Goal: Check status: Check status

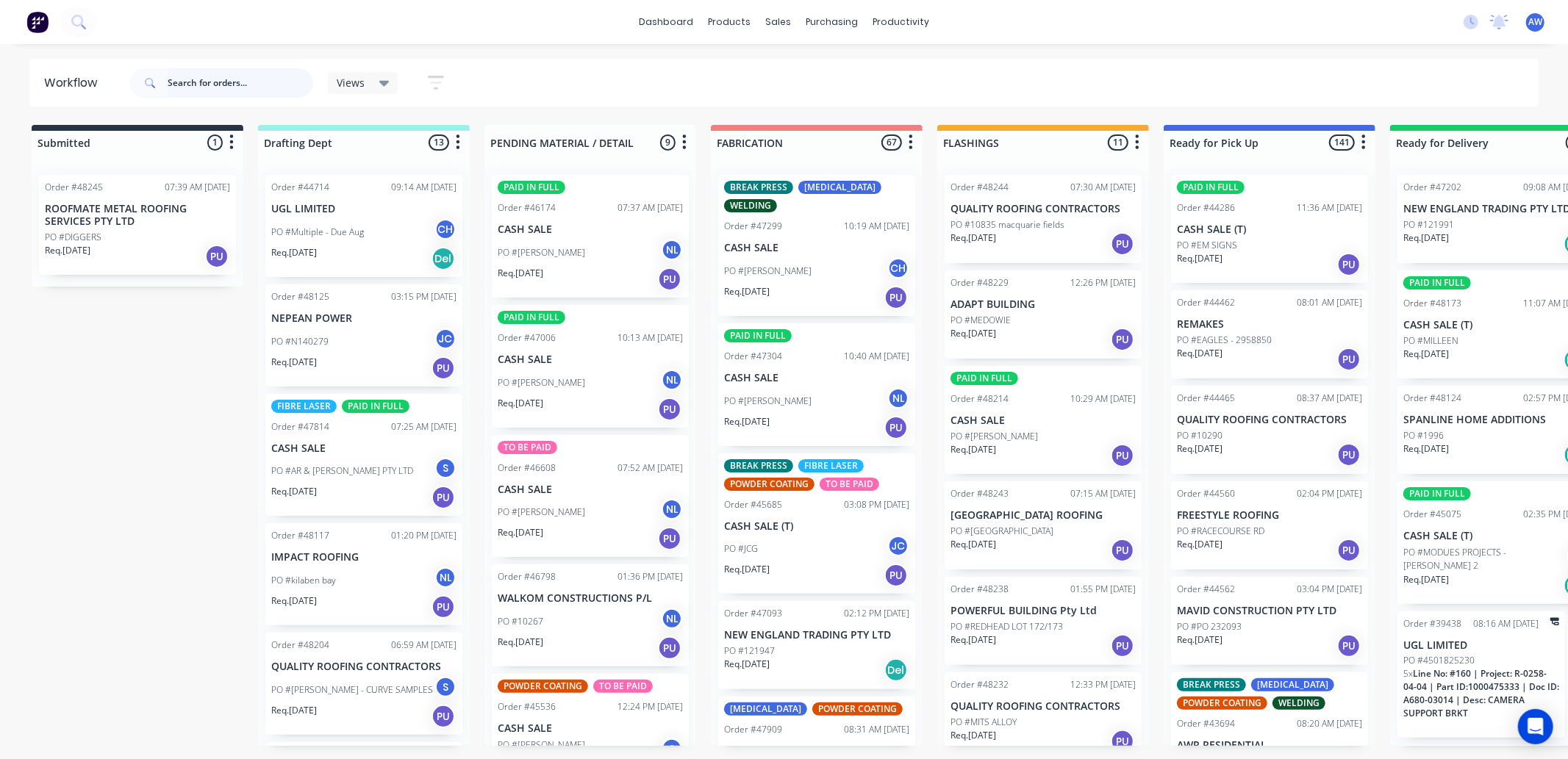
click at [221, 81] on input "text" at bounding box center [241, 83] width 145 height 29
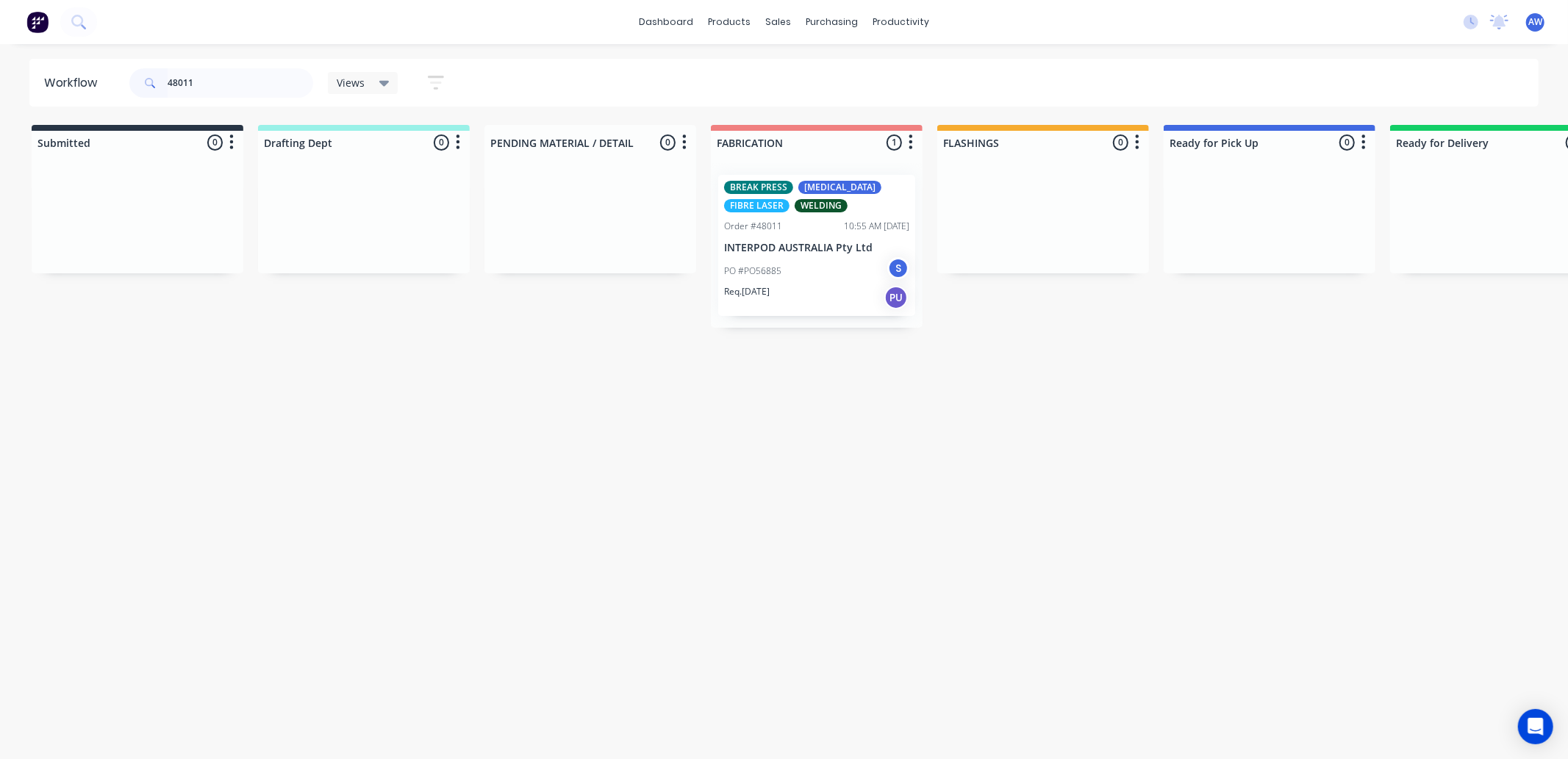
click at [831, 257] on div "PO #PO56885 S" at bounding box center [817, 271] width 186 height 28
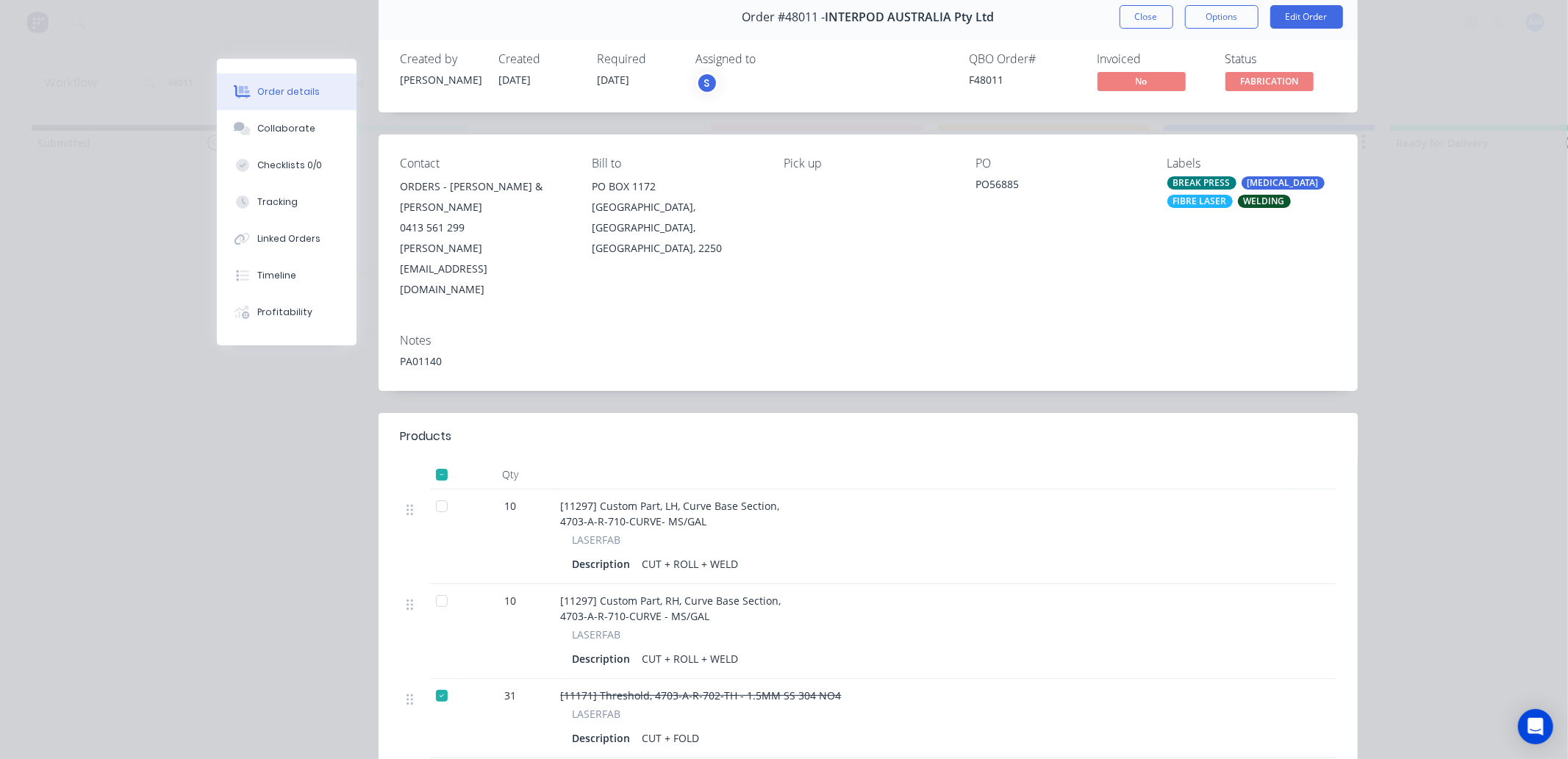
scroll to position [163, 0]
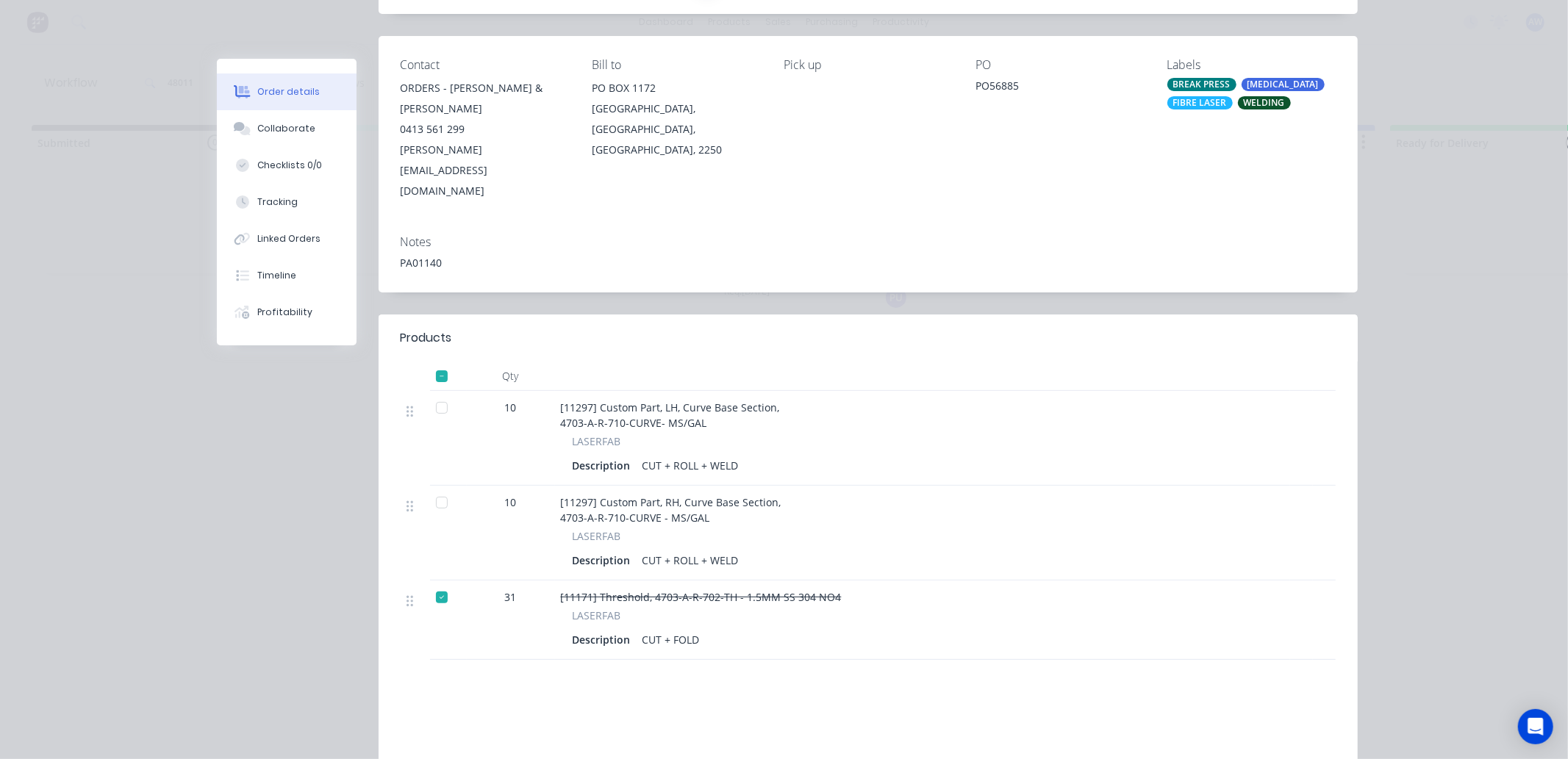
click at [437, 394] on div at bounding box center [441, 408] width 29 height 29
click at [436, 488] on div at bounding box center [441, 502] width 29 height 29
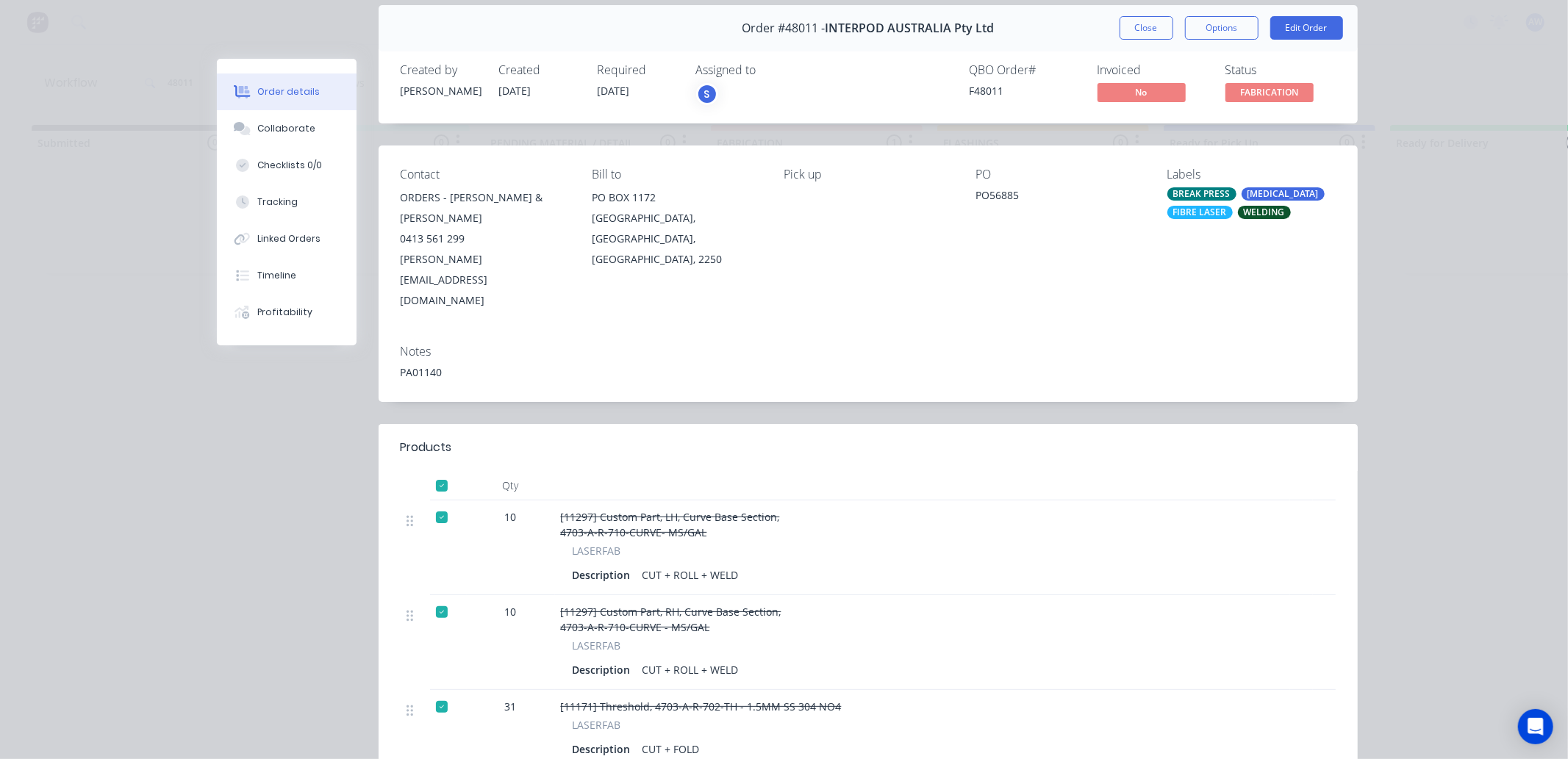
scroll to position [0, 0]
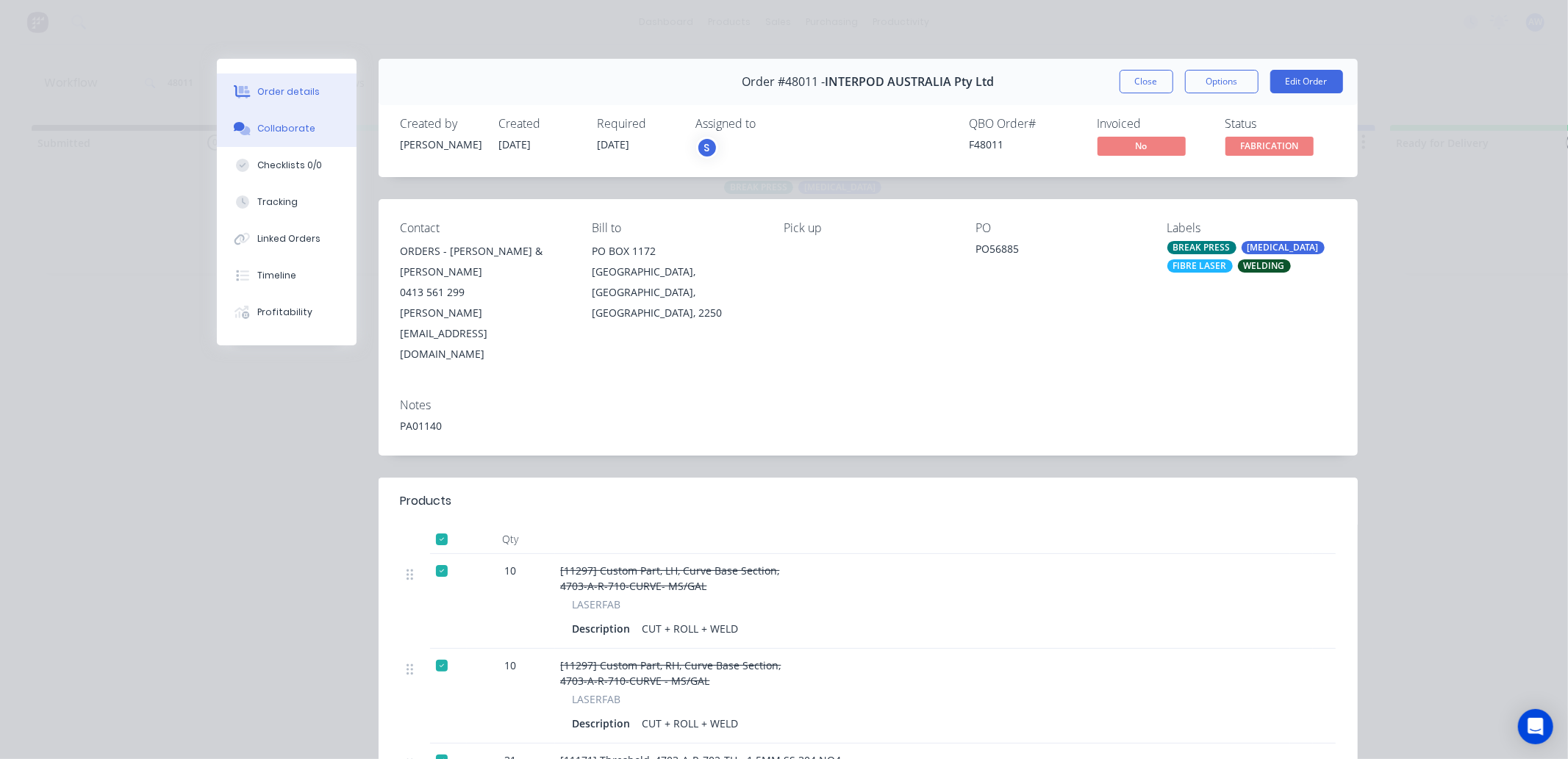
click at [308, 134] on button "Collaborate" at bounding box center [286, 129] width 140 height 37
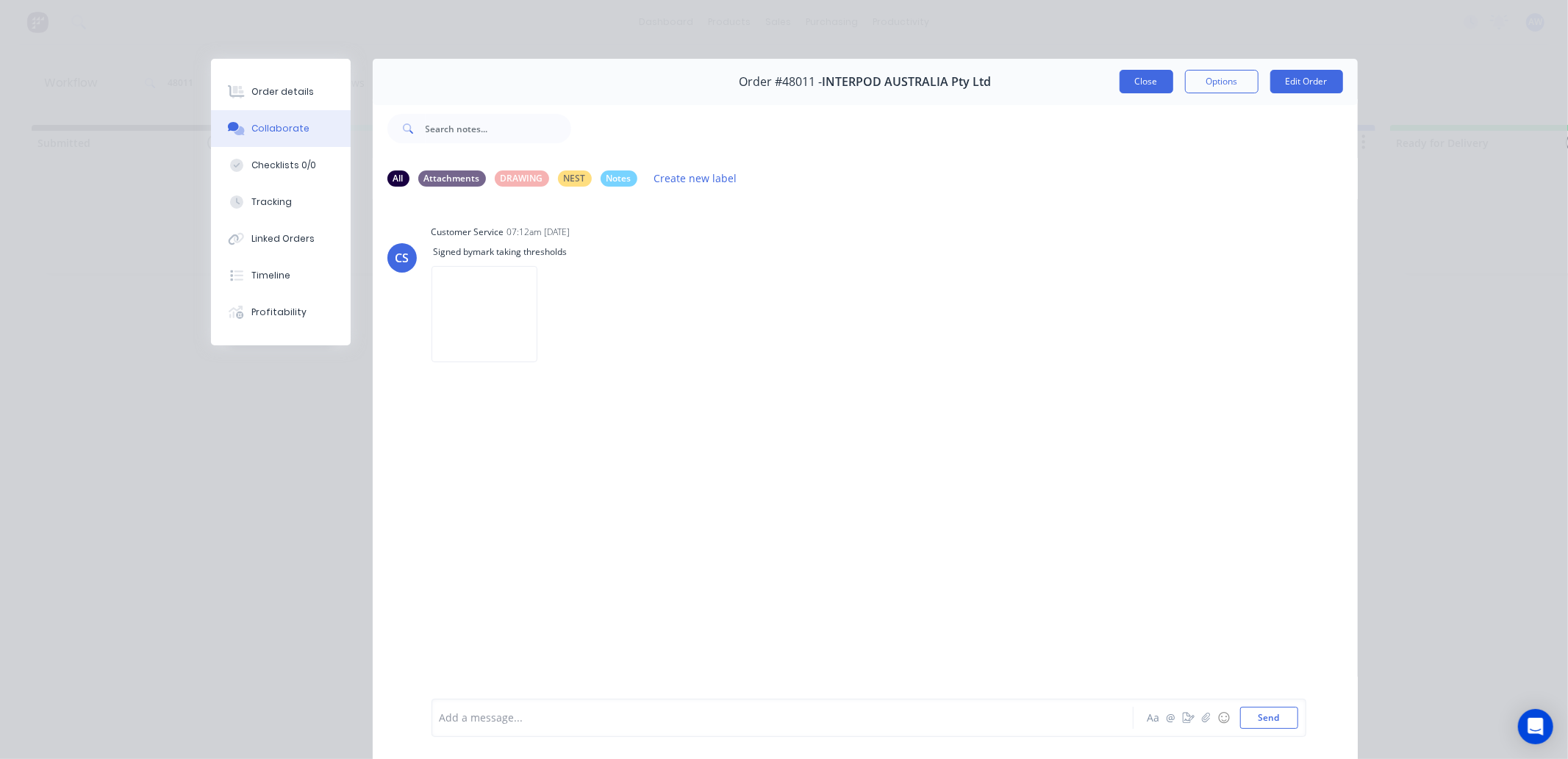
click at [1140, 83] on button "Close" at bounding box center [1146, 82] width 53 height 23
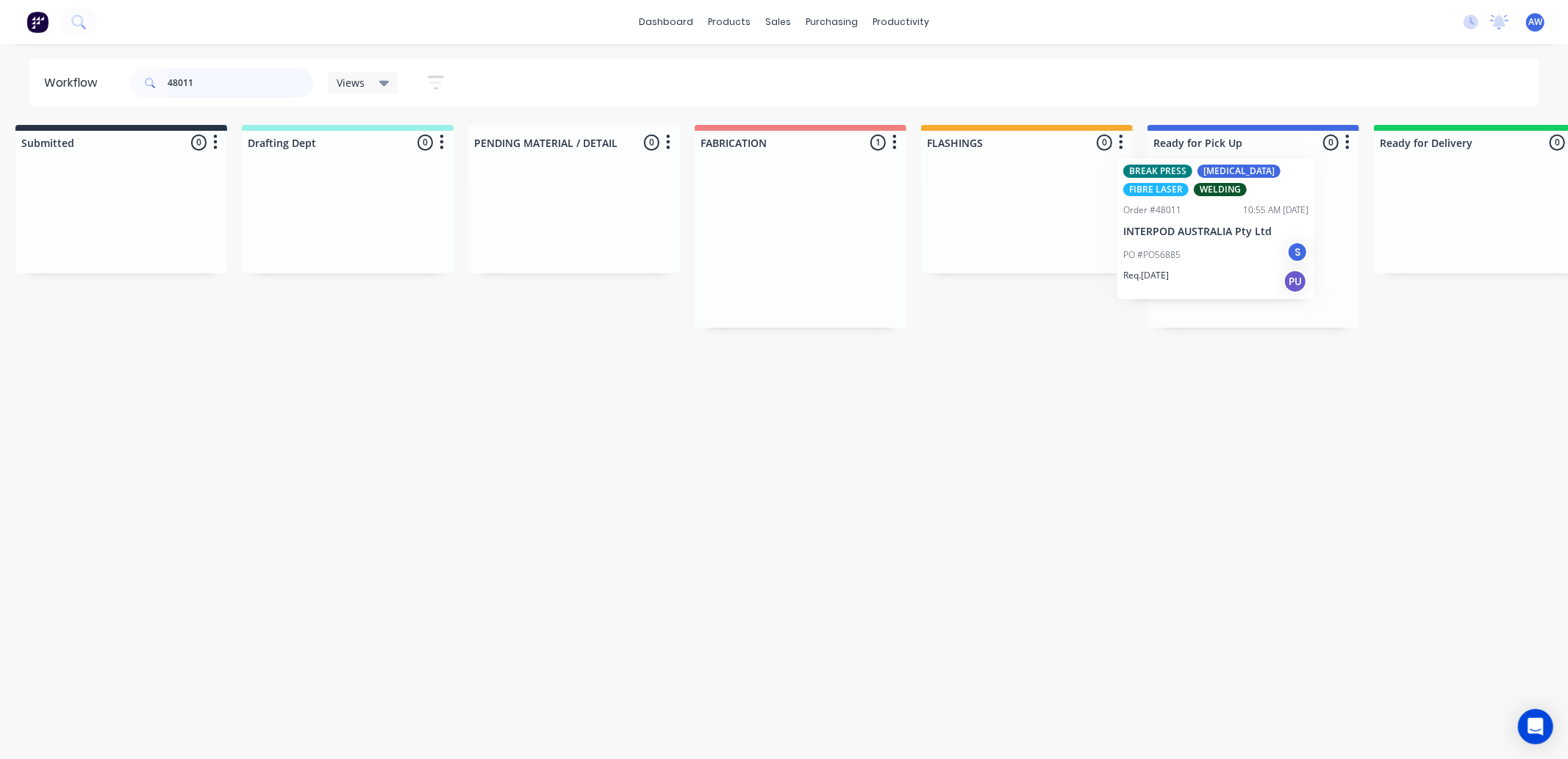
scroll to position [0, 24]
drag, startPoint x: 765, startPoint y: 252, endPoint x: 1091, endPoint y: 299, distance: 329.4
click at [1166, 235] on div "Submitted 0 Sort By Created date Required date Order number Customer name Most …" at bounding box center [1192, 227] width 2451 height 203
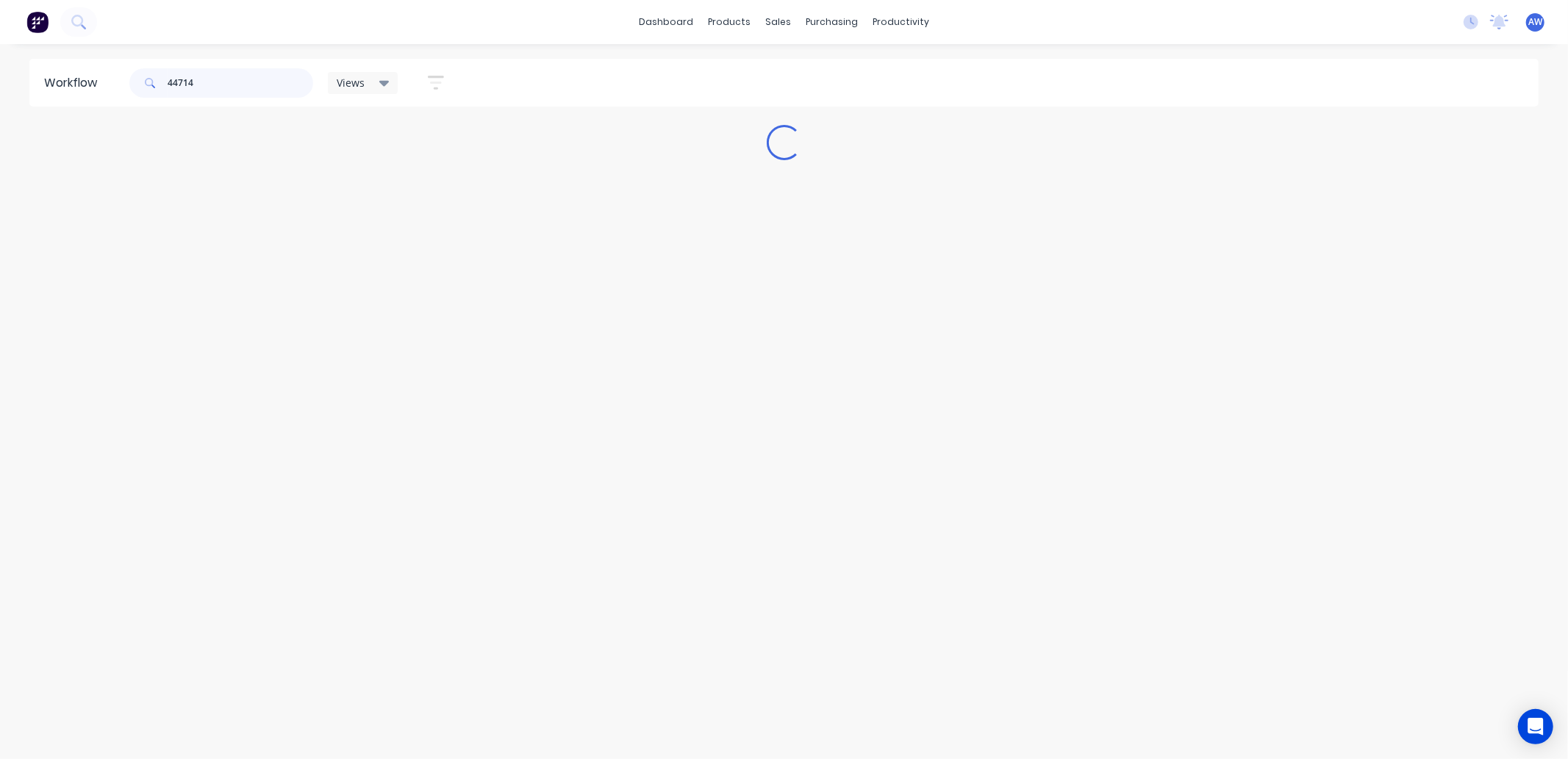
scroll to position [0, 0]
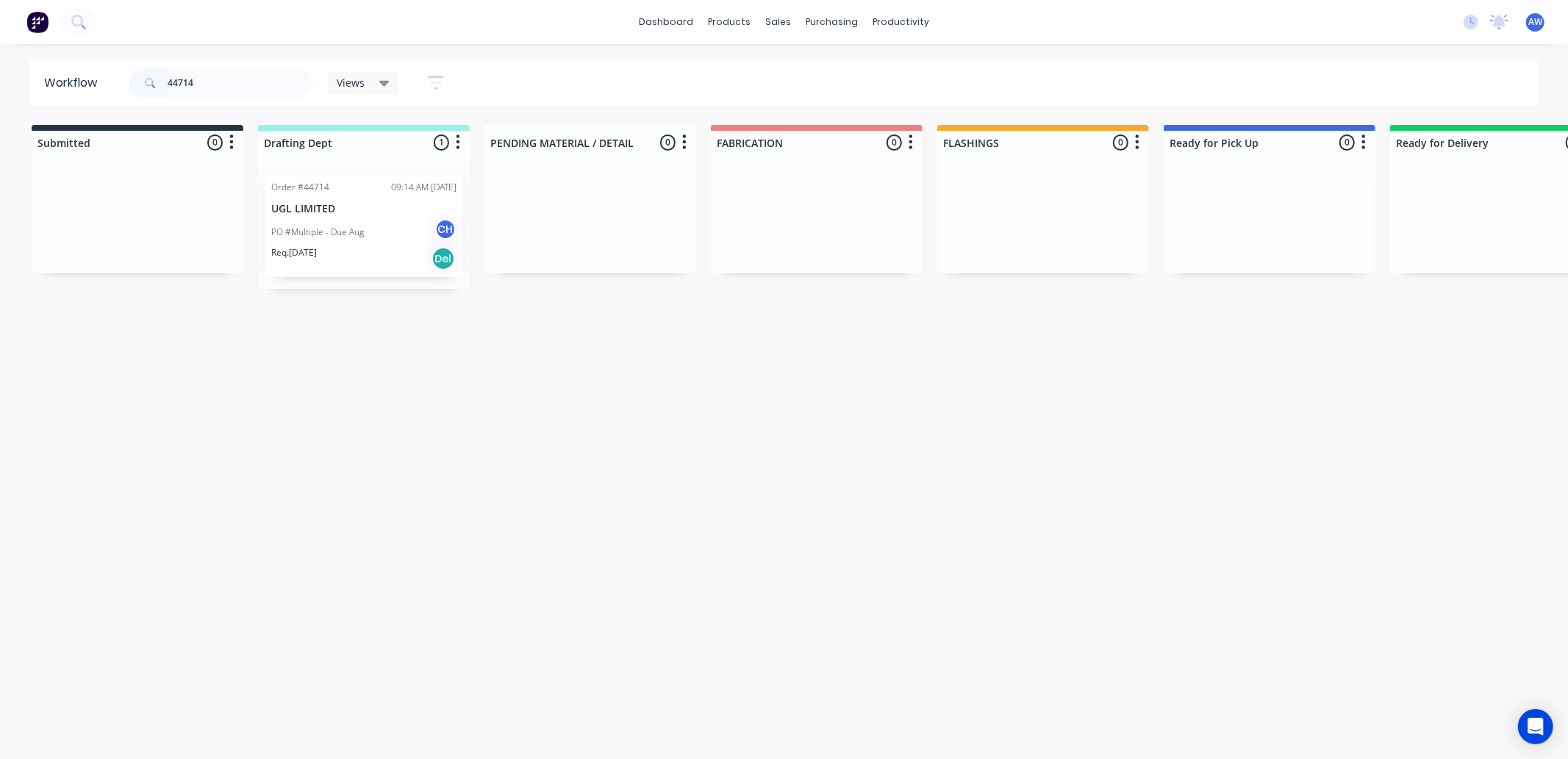
click at [372, 230] on div "PO #Multiple - Due Aug CH" at bounding box center [364, 232] width 186 height 28
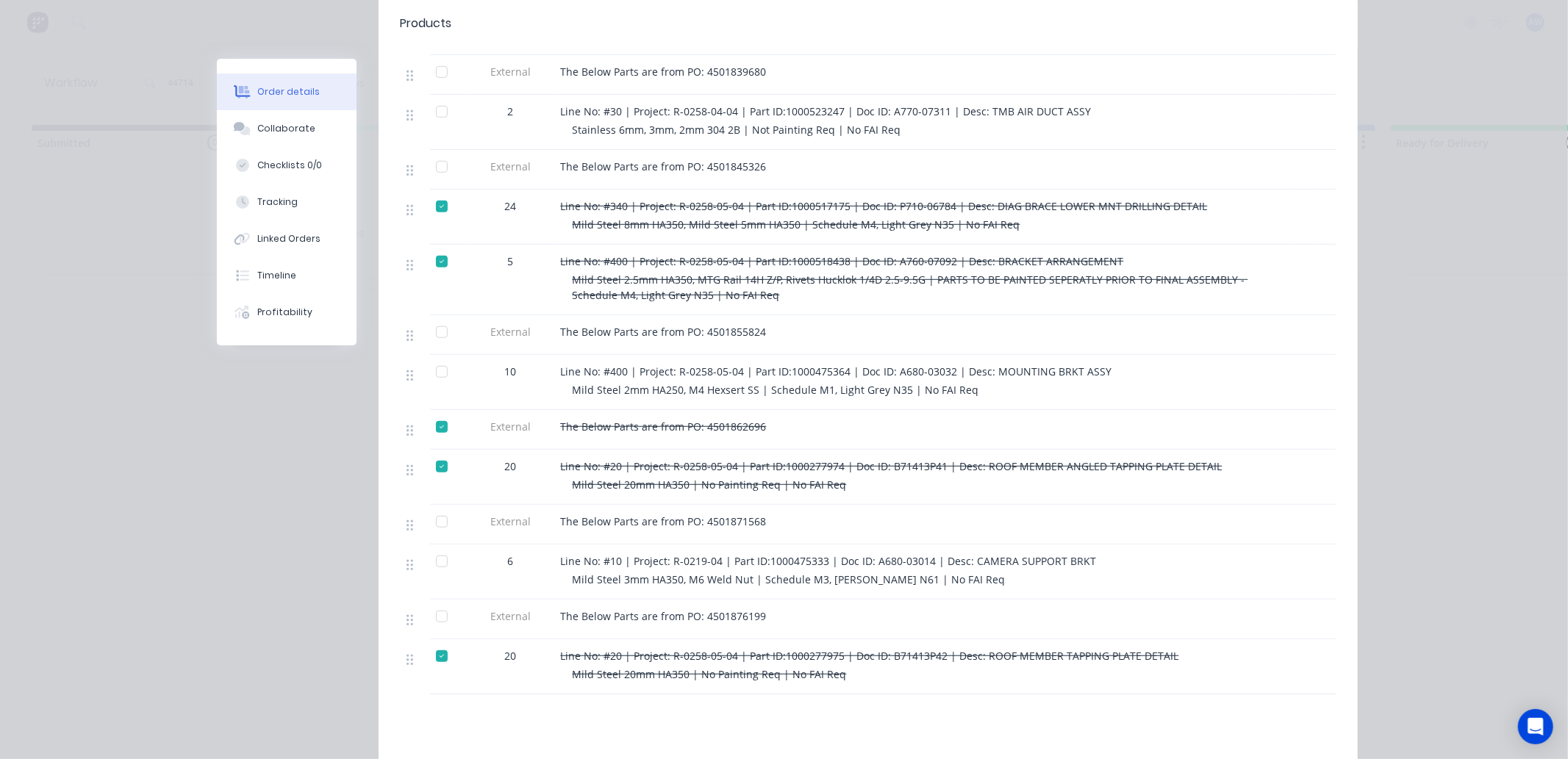
scroll to position [735, 0]
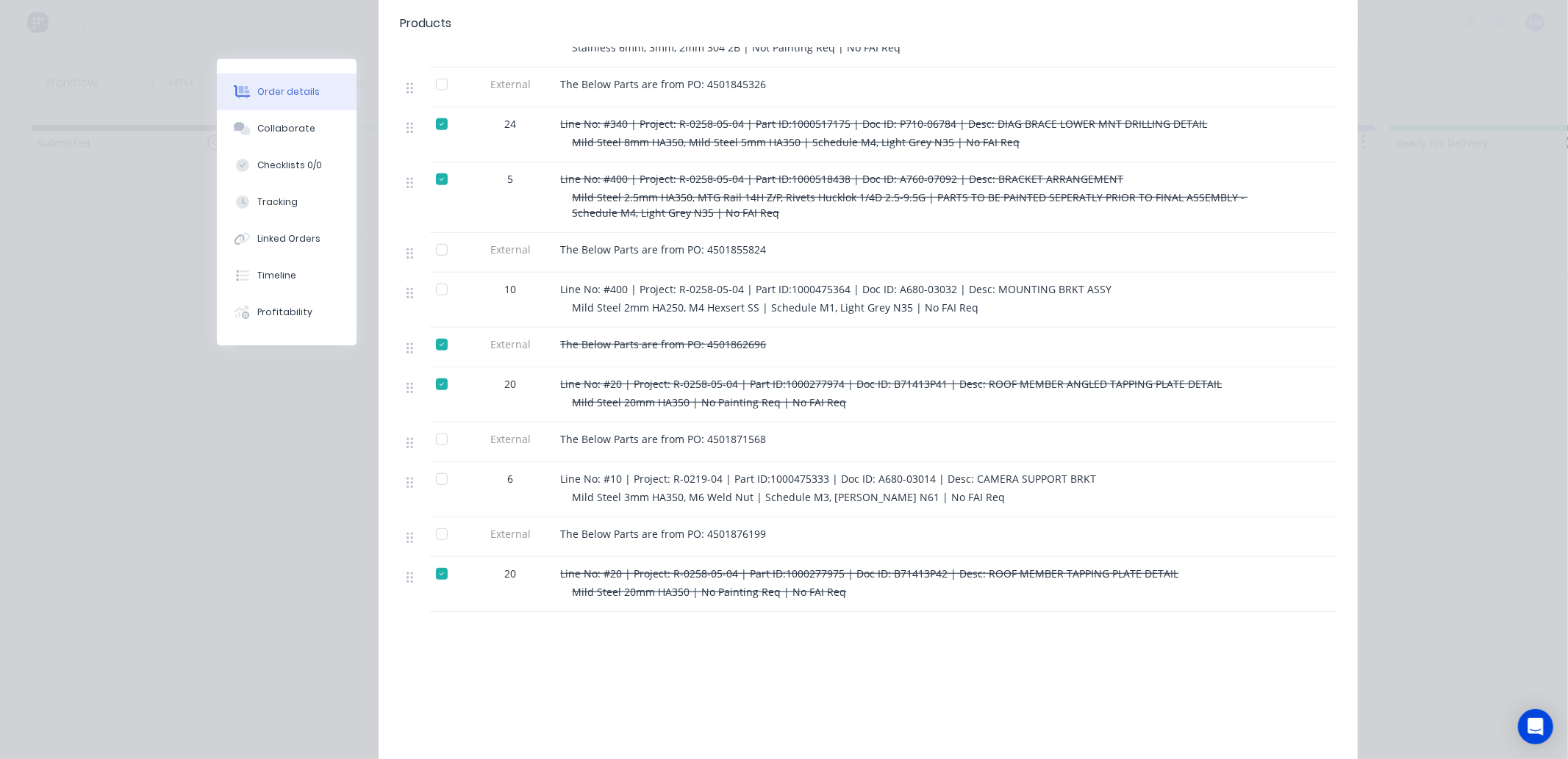
click at [436, 465] on div at bounding box center [441, 479] width 29 height 29
click at [266, 209] on button "Tracking" at bounding box center [286, 202] width 140 height 37
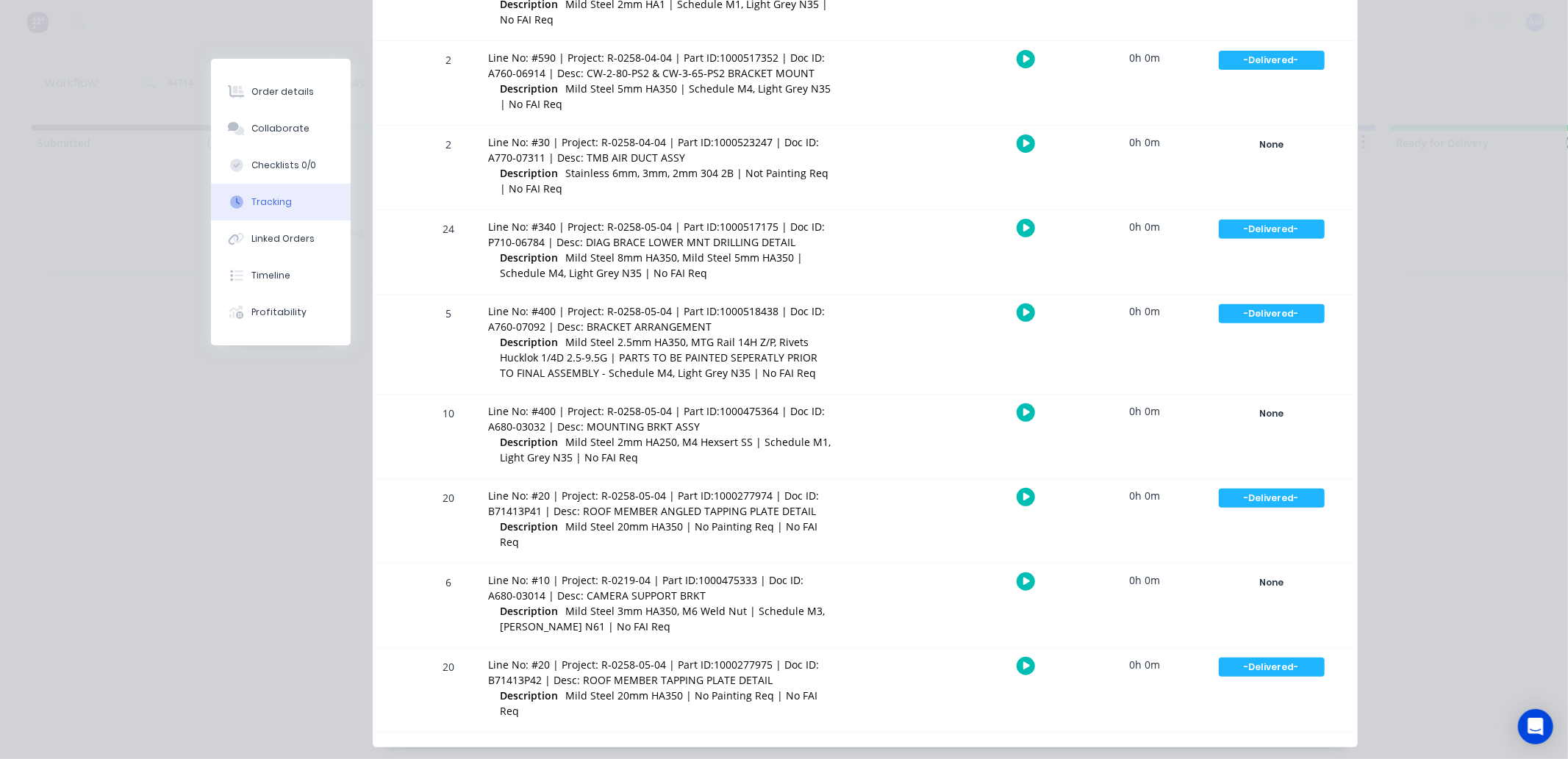
scroll to position [432, 0]
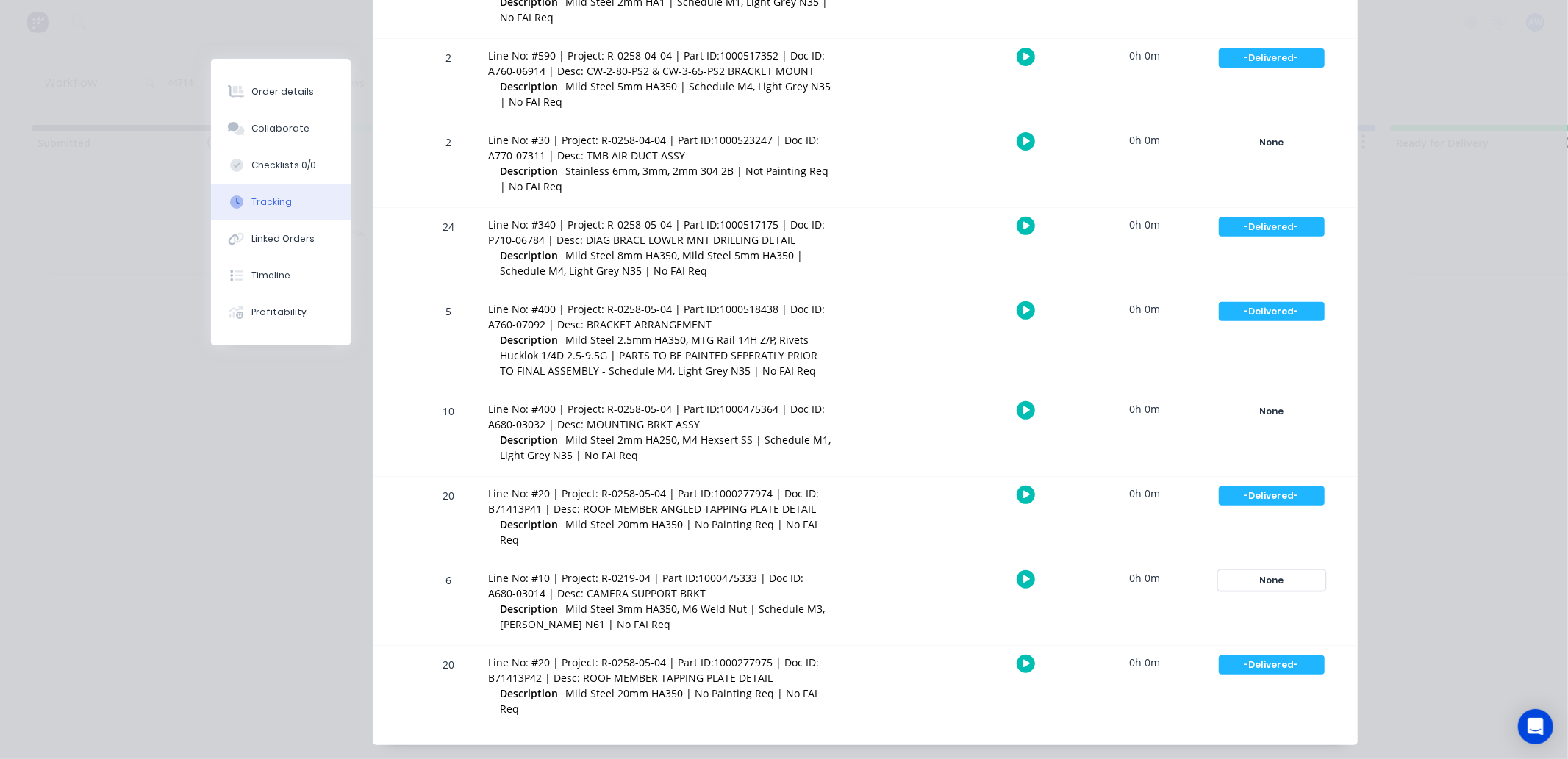
click at [1260, 571] on div "None" at bounding box center [1271, 580] width 106 height 19
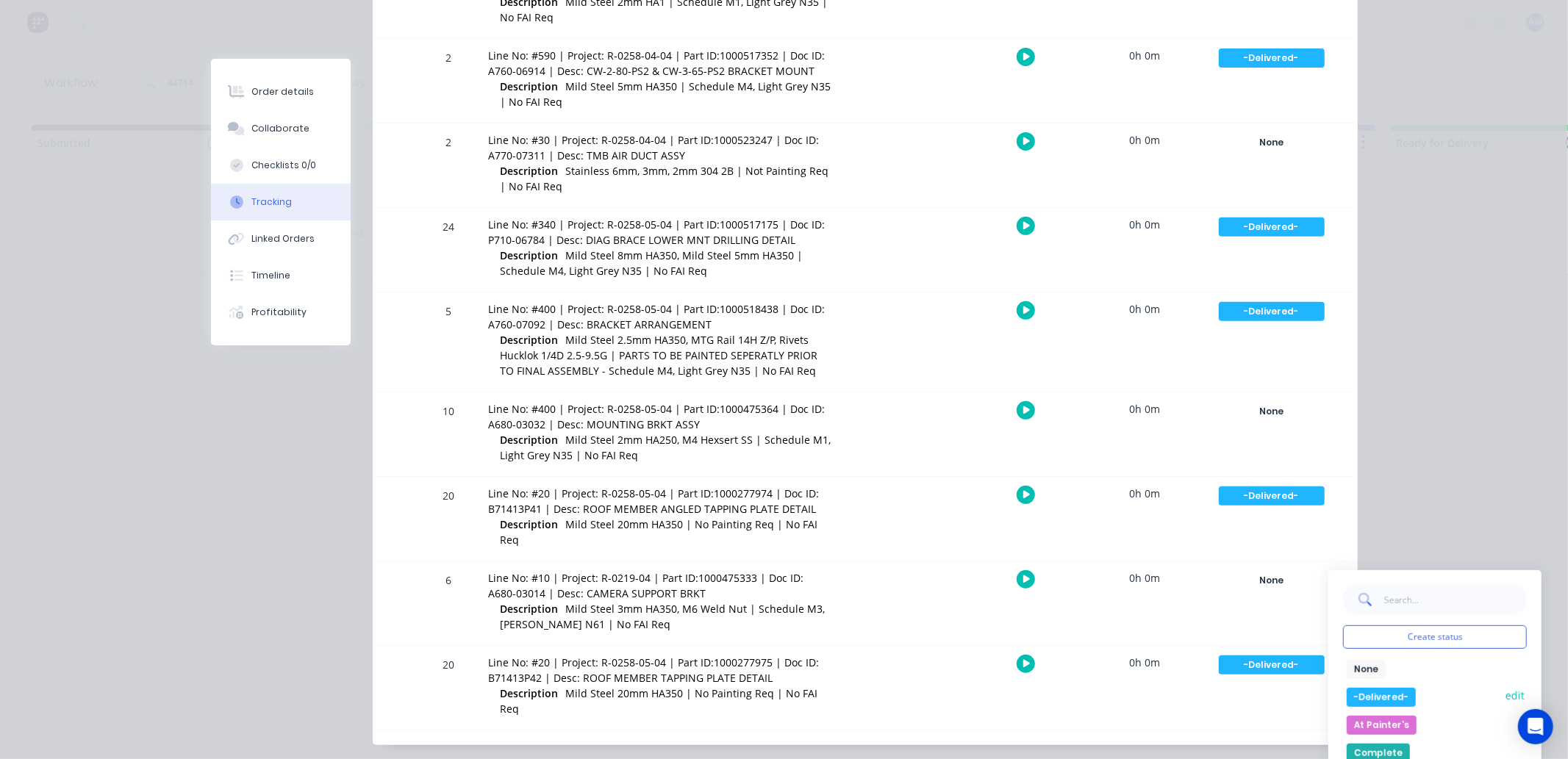
click at [1358, 688] on button "-Delivered-" at bounding box center [1381, 697] width 69 height 19
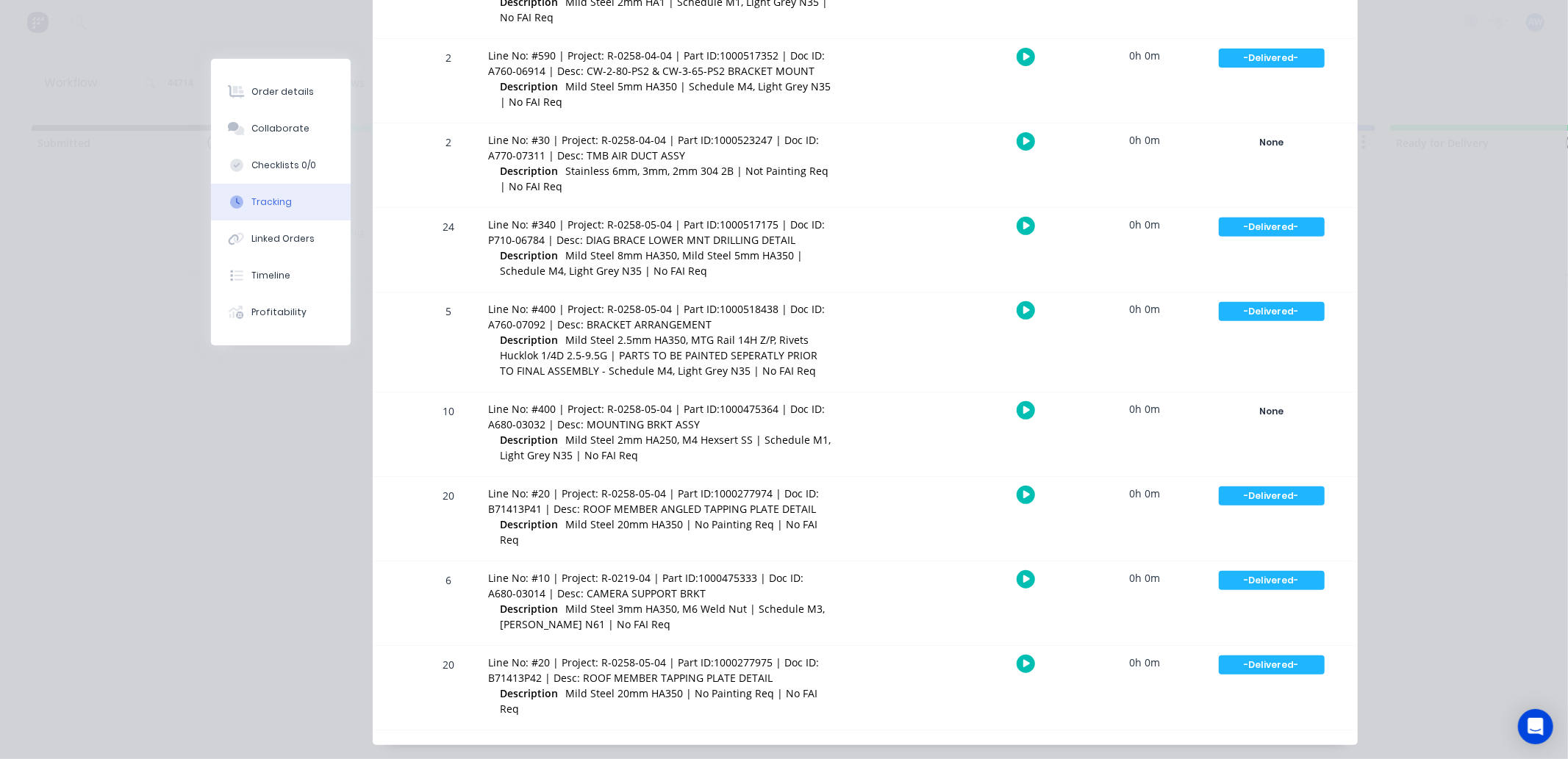
scroll to position [0, 0]
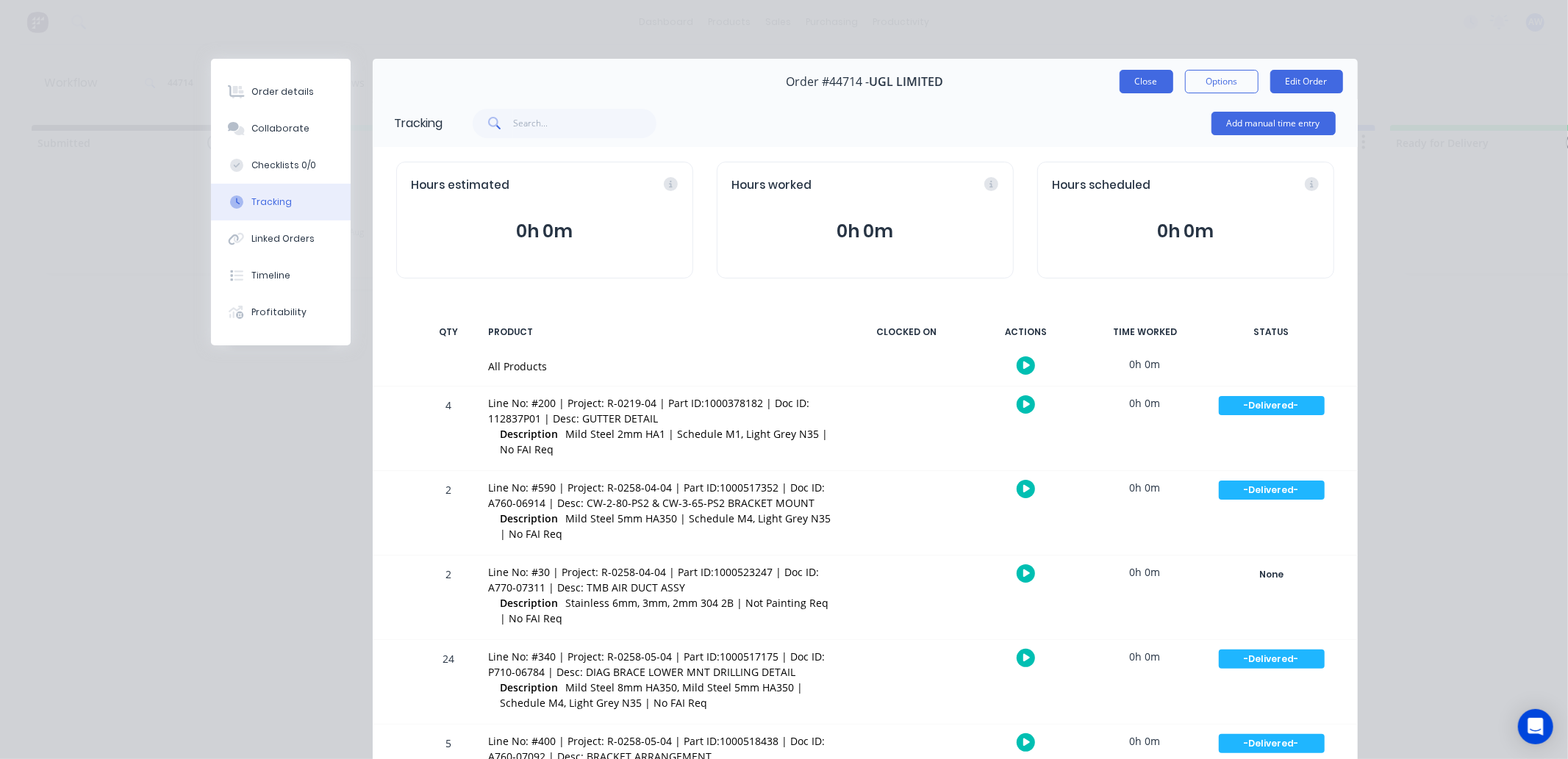
click at [1127, 76] on button "Close" at bounding box center [1146, 82] width 53 height 23
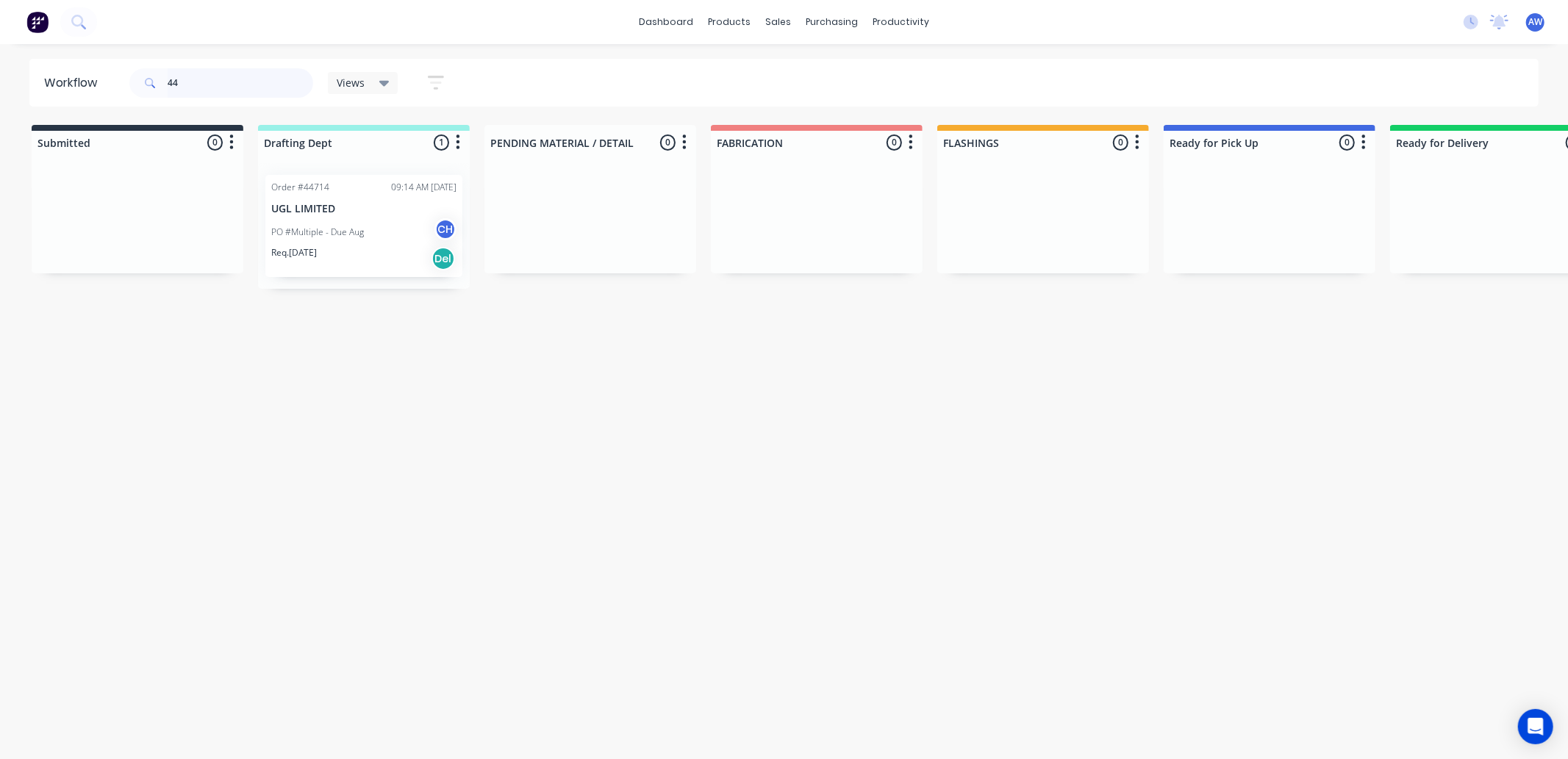
type input "4"
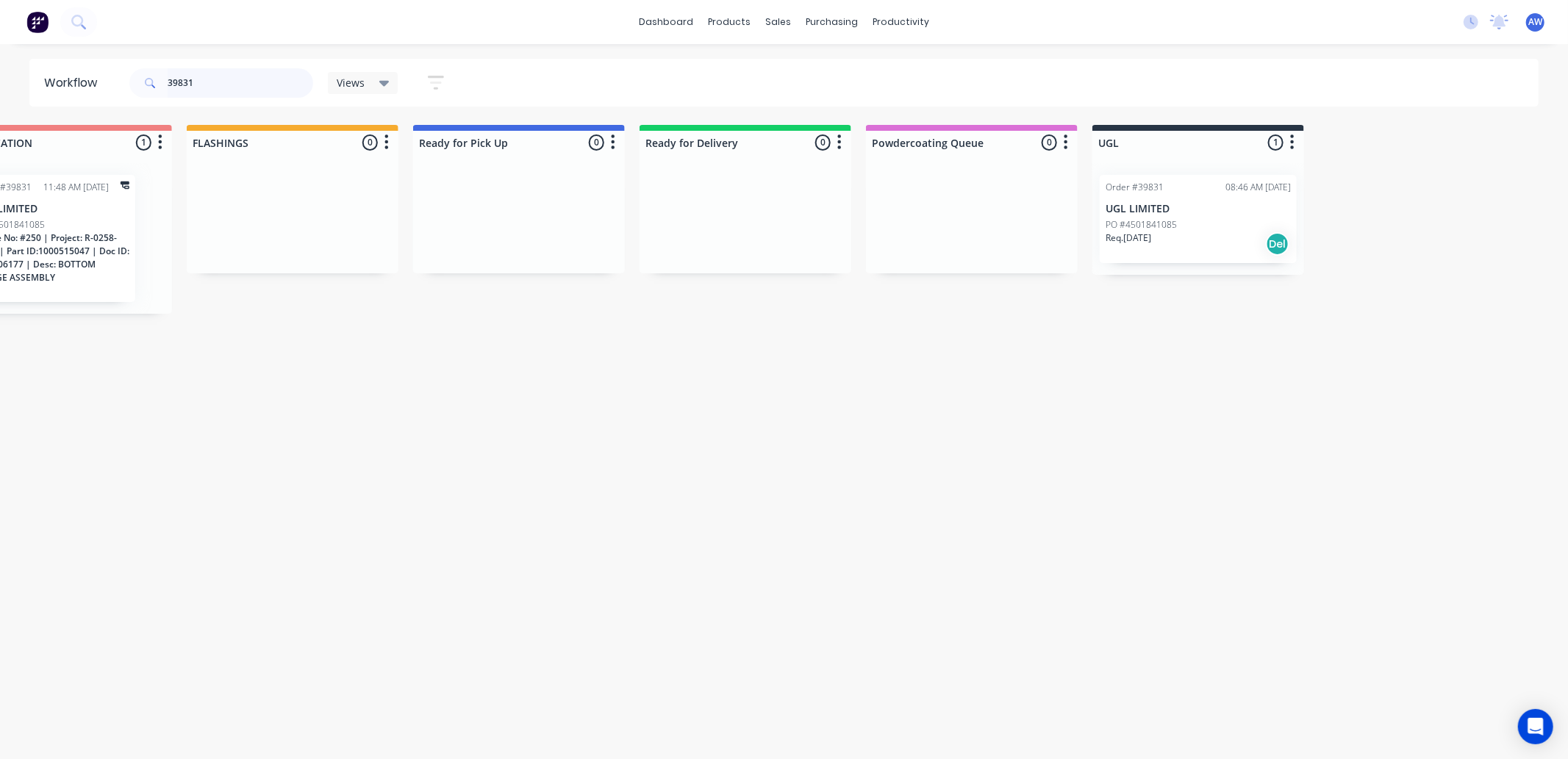
scroll to position [0, 767]
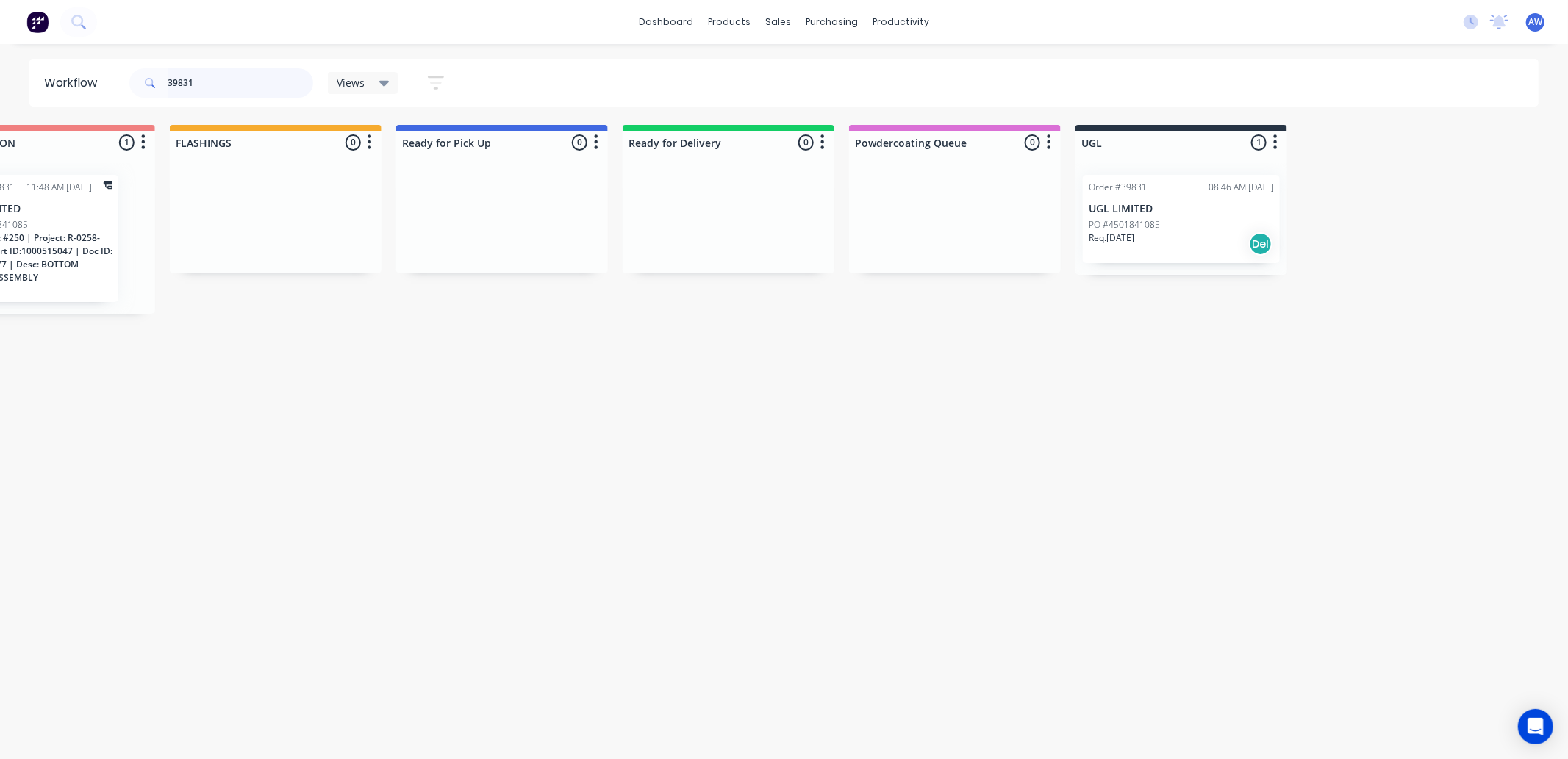
type input "39831"
click at [1209, 211] on p "UGL LIMITED" at bounding box center [1181, 209] width 186 height 13
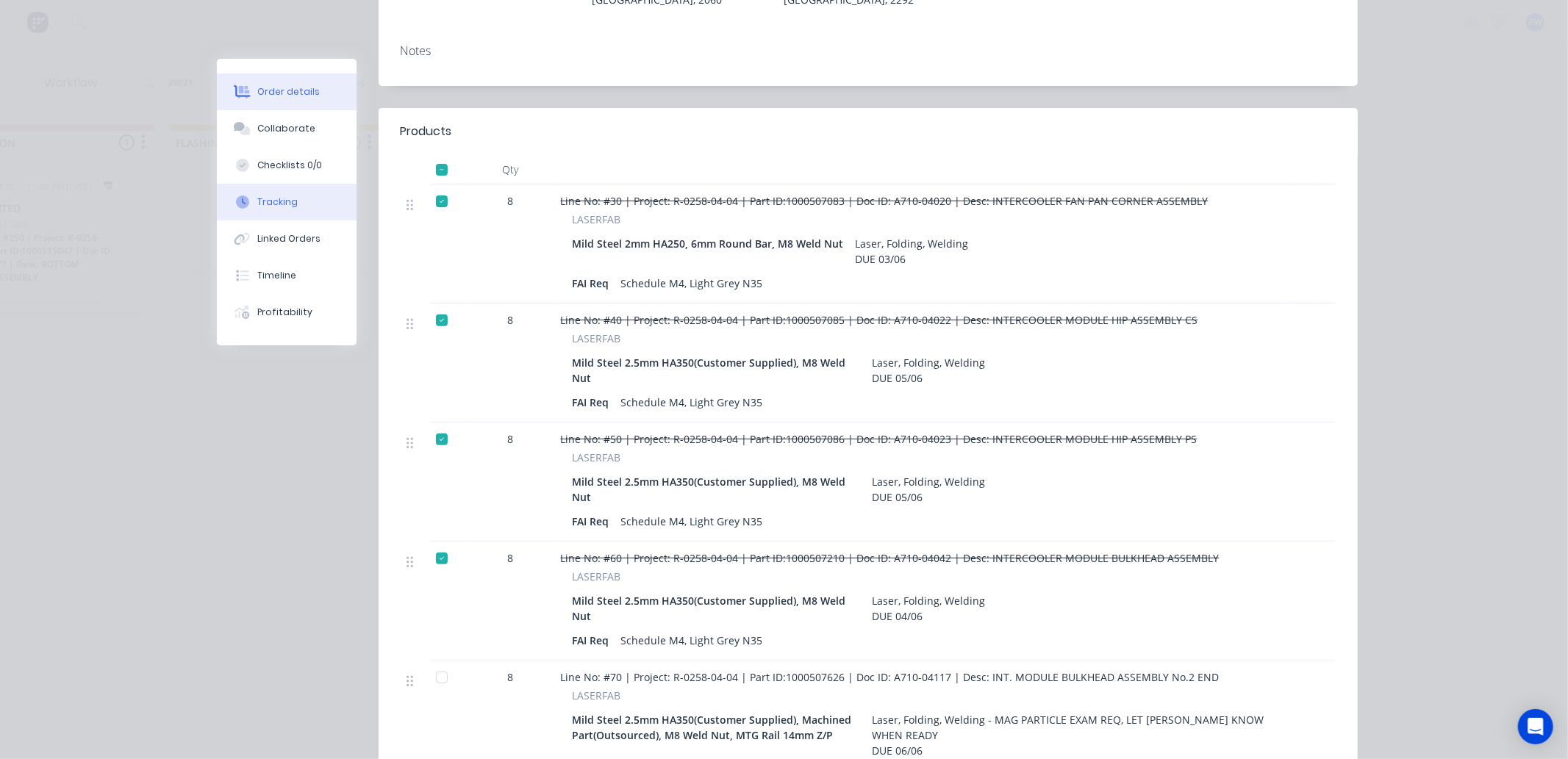
scroll to position [326, 0]
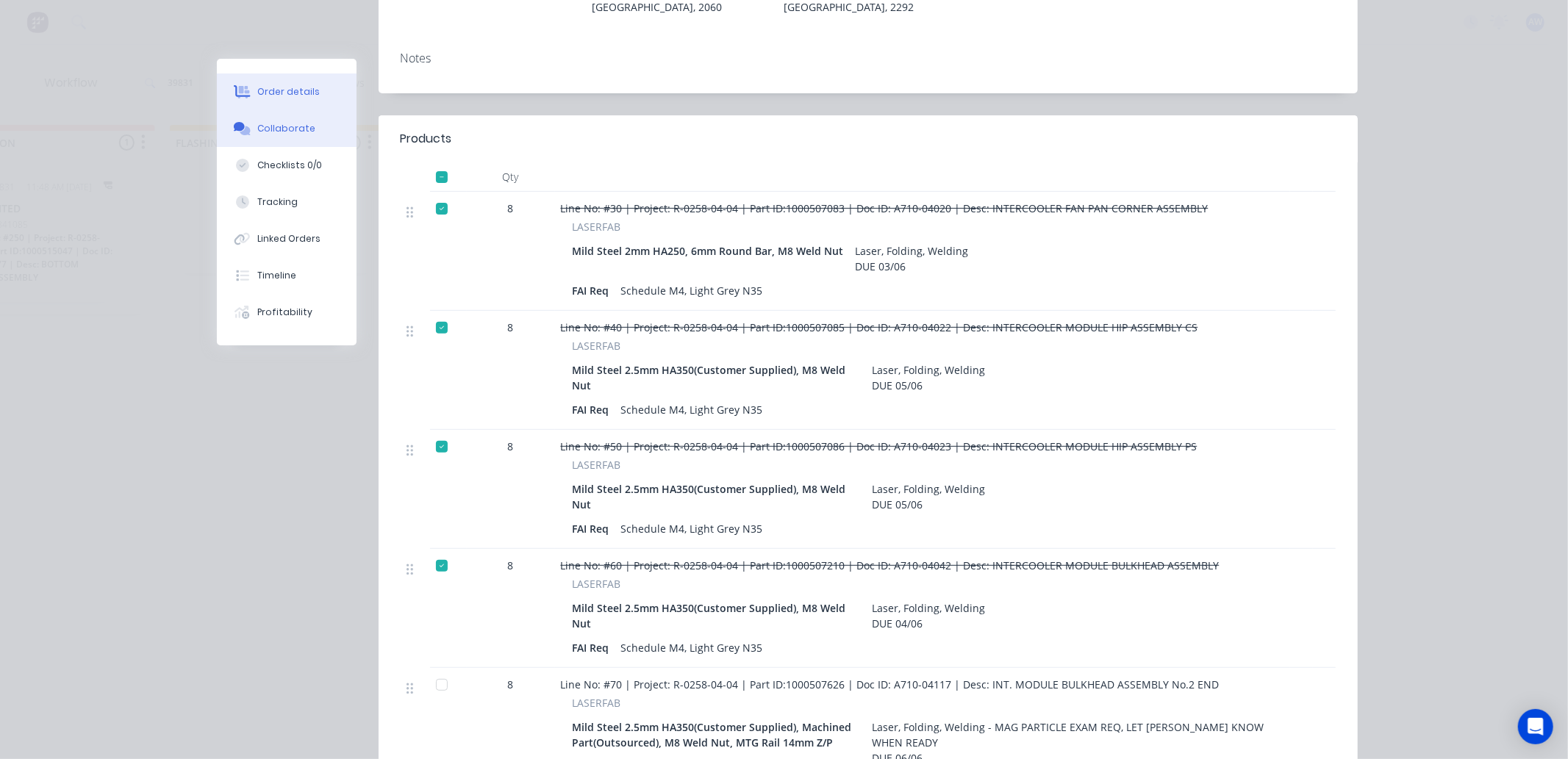
click at [275, 130] on div "Collaborate" at bounding box center [286, 129] width 58 height 13
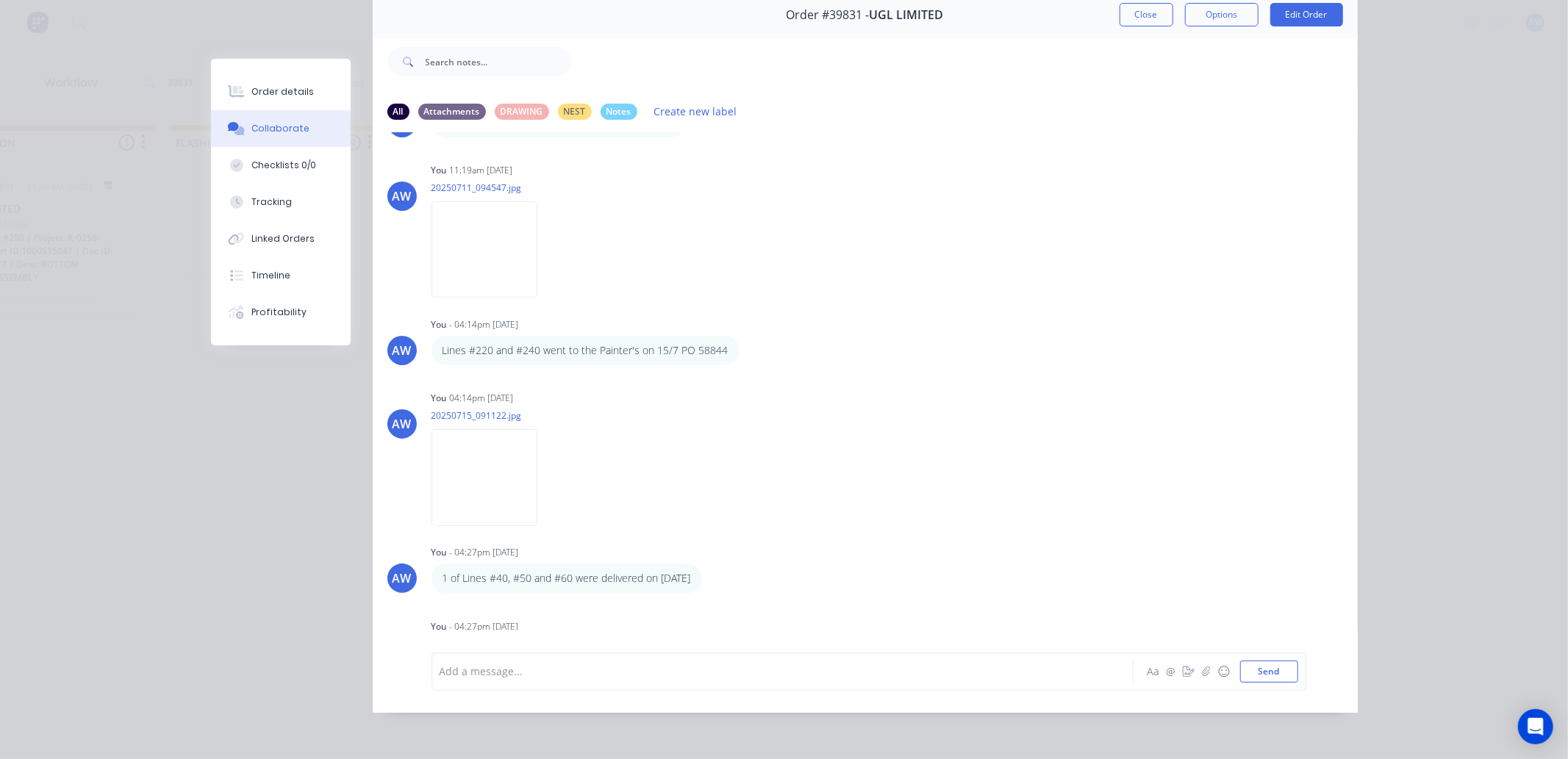
scroll to position [173, 0]
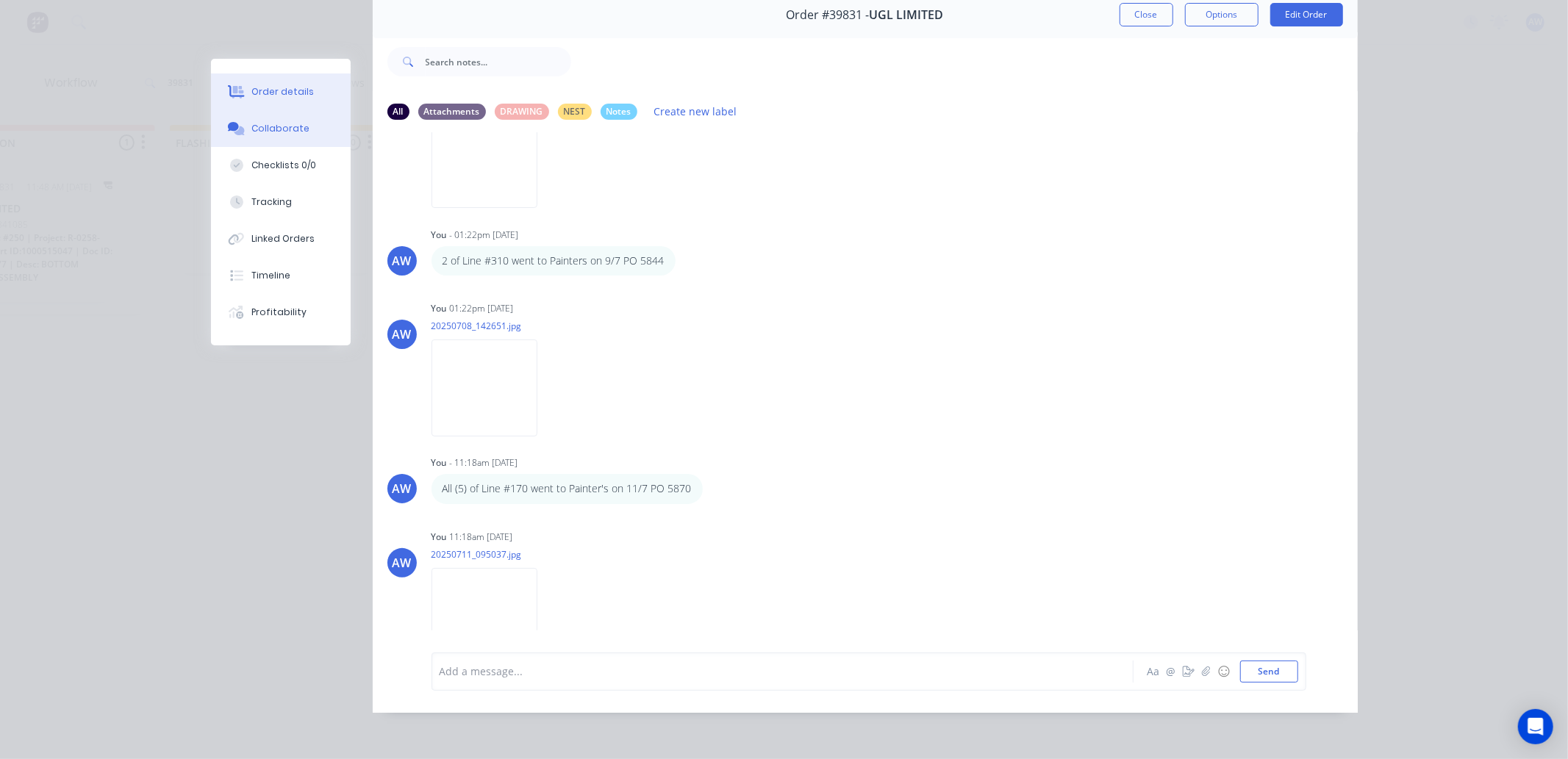
click at [273, 92] on div "Order details" at bounding box center [283, 92] width 63 height 13
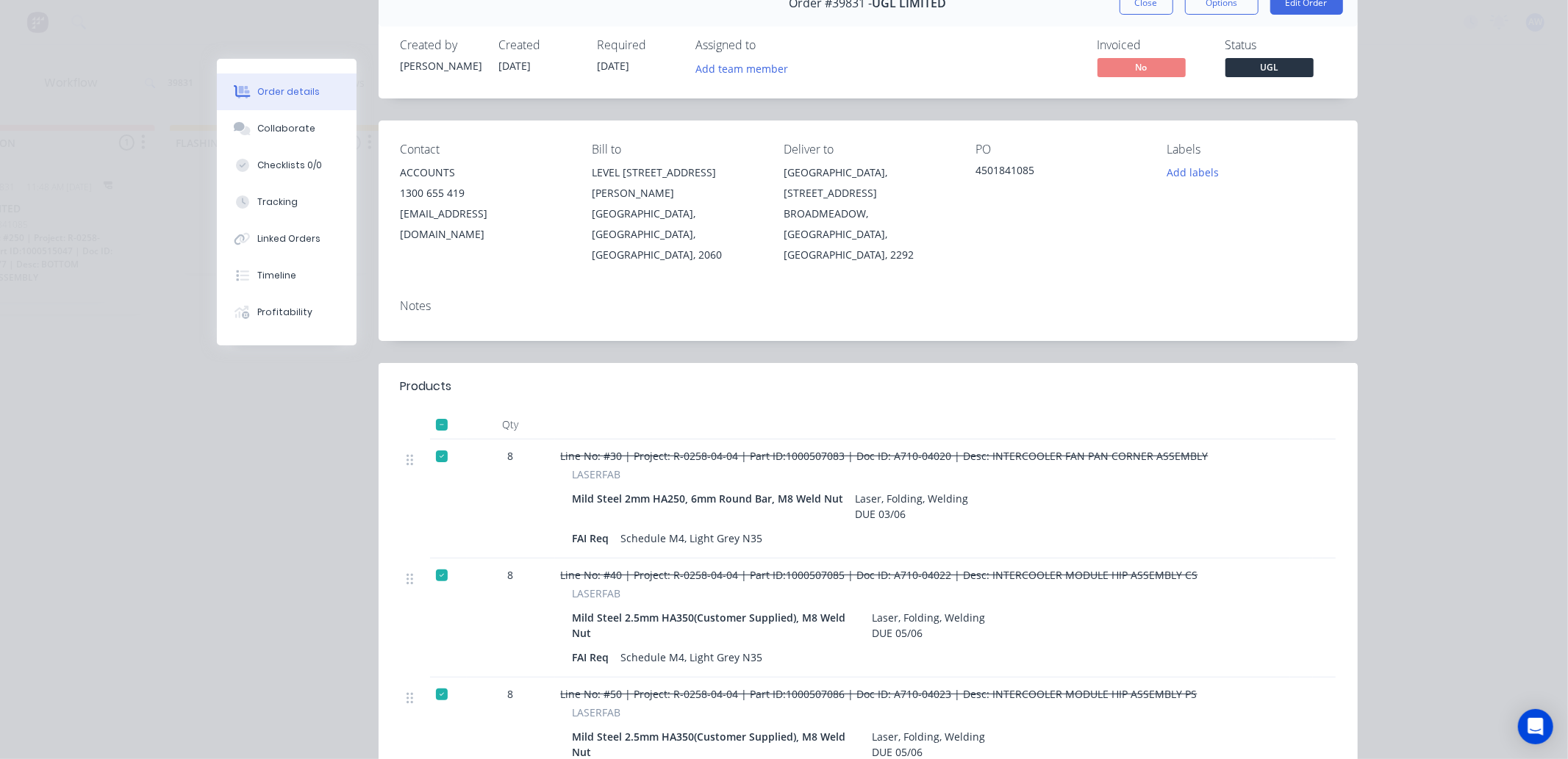
scroll to position [650, 0]
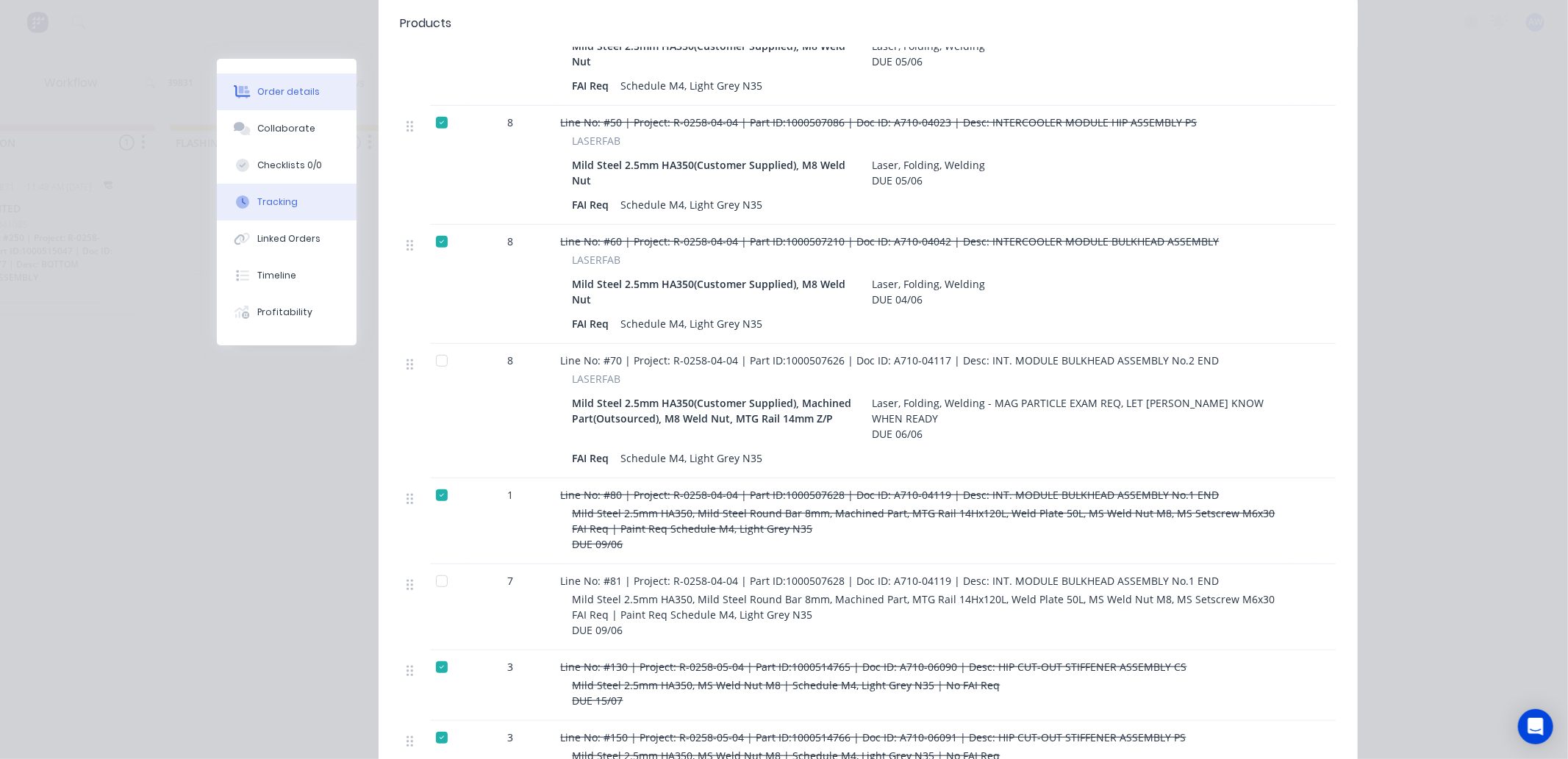
click at [276, 199] on div "Tracking" at bounding box center [277, 202] width 40 height 13
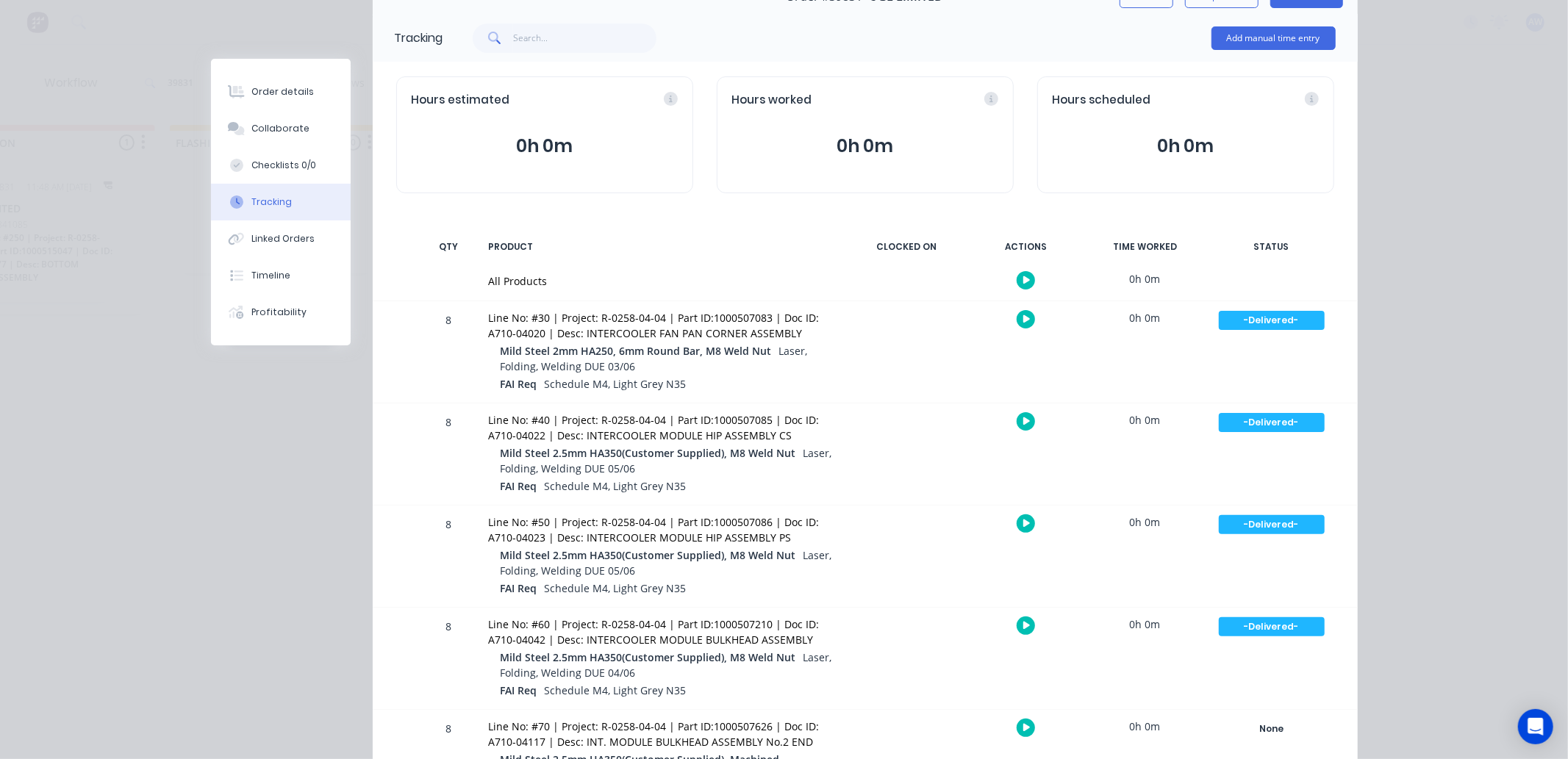
scroll to position [0, 0]
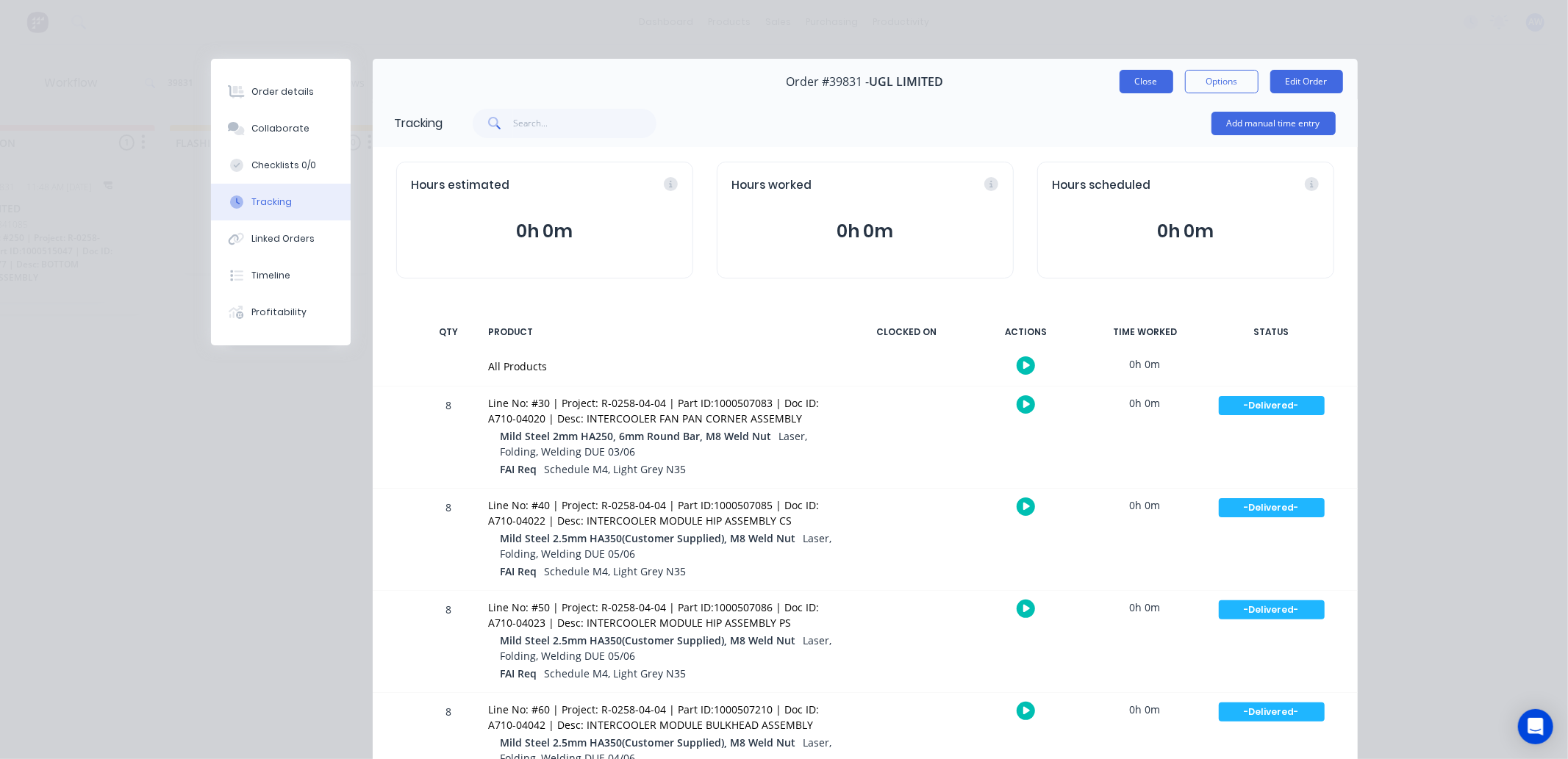
click at [1119, 82] on button "Close" at bounding box center [1146, 82] width 53 height 23
